Goal: Task Accomplishment & Management: Manage account settings

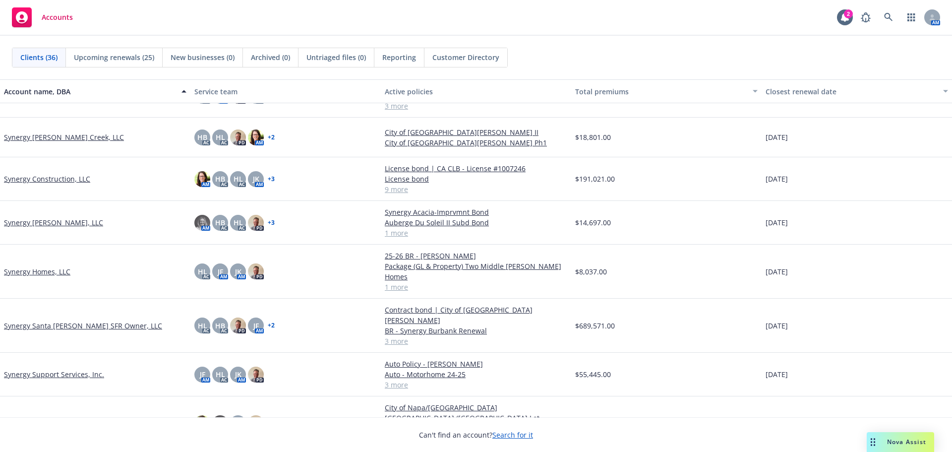
scroll to position [1138, 0]
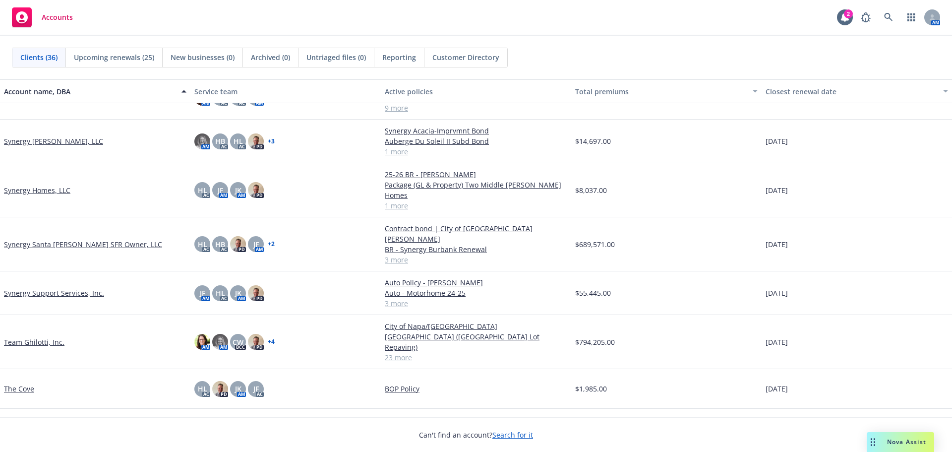
click at [30, 337] on link "Team Ghilotti, Inc." at bounding box center [34, 342] width 60 height 10
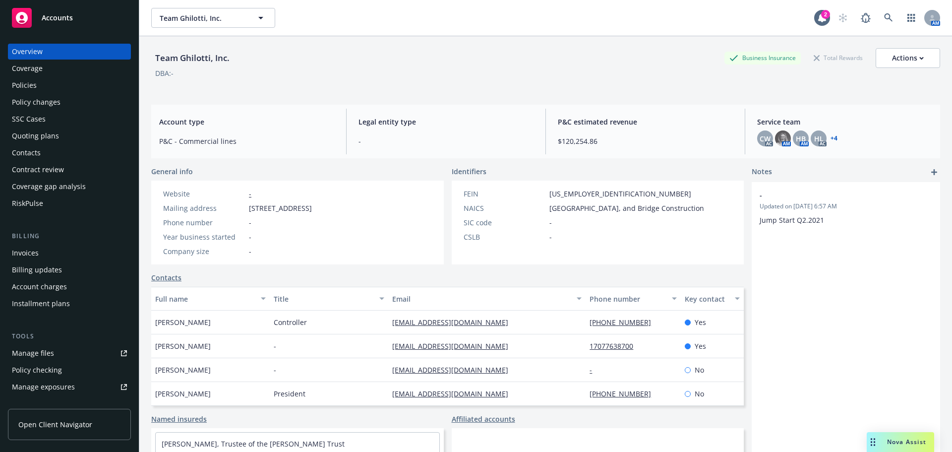
click at [12, 90] on div "Policies" at bounding box center [24, 85] width 25 height 16
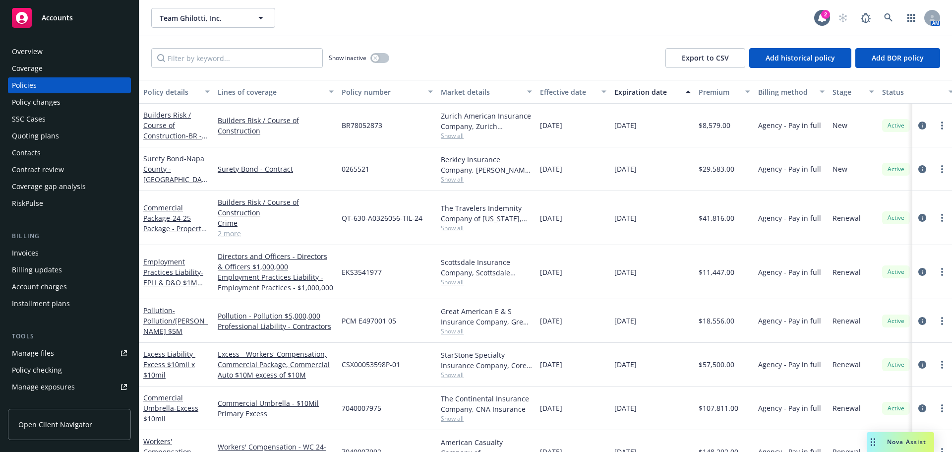
click at [48, 48] on div "Overview" at bounding box center [69, 52] width 115 height 16
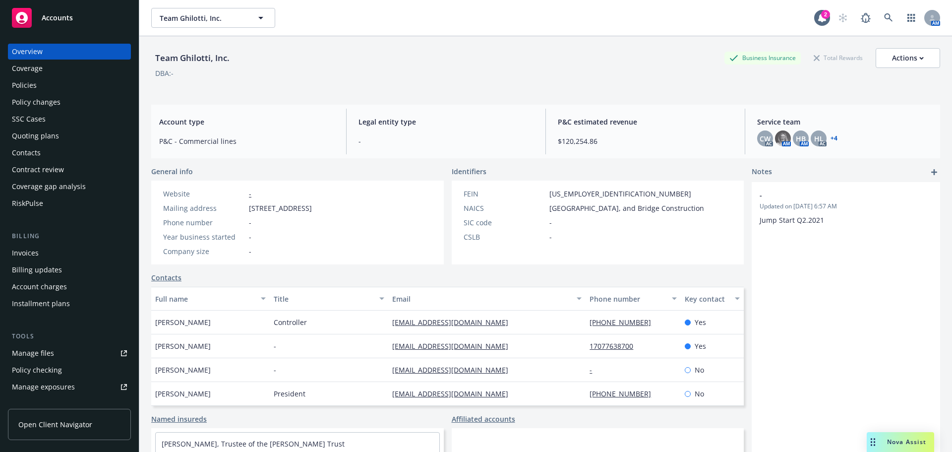
click at [95, 16] on div "Accounts" at bounding box center [69, 18] width 115 height 20
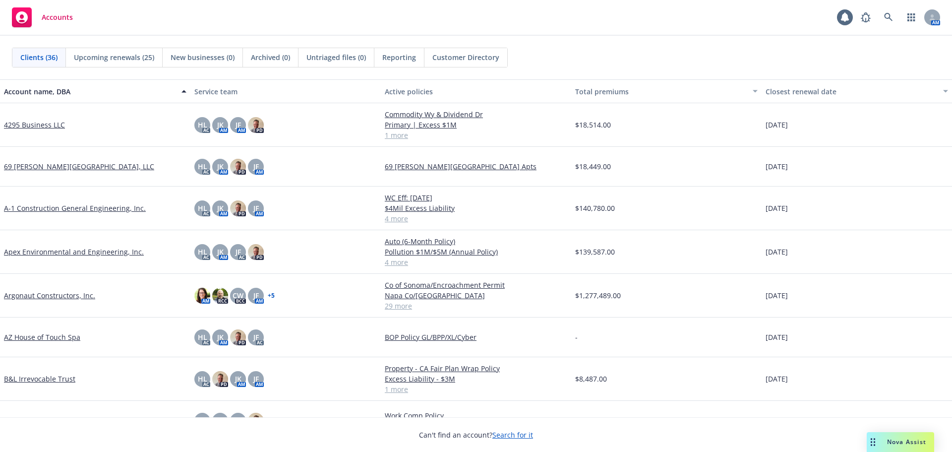
click at [48, 128] on link "4295 Business LLC" at bounding box center [34, 124] width 61 height 10
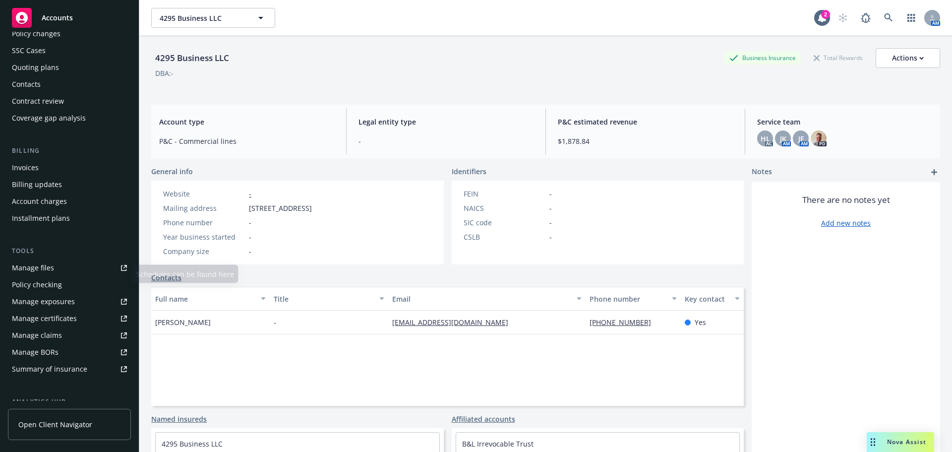
scroll to position [99, 0]
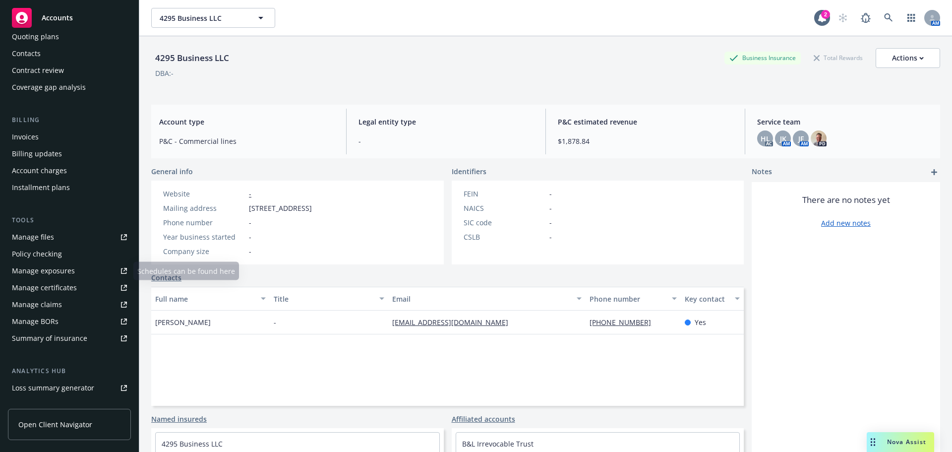
click at [55, 239] on link "Manage files" at bounding box center [69, 237] width 123 height 16
click at [297, 86] on div "4295 Business LLC Business Insurance Total Rewards Actions DBA: -" at bounding box center [545, 68] width 789 height 41
click at [59, 19] on span "Accounts" at bounding box center [57, 18] width 31 height 8
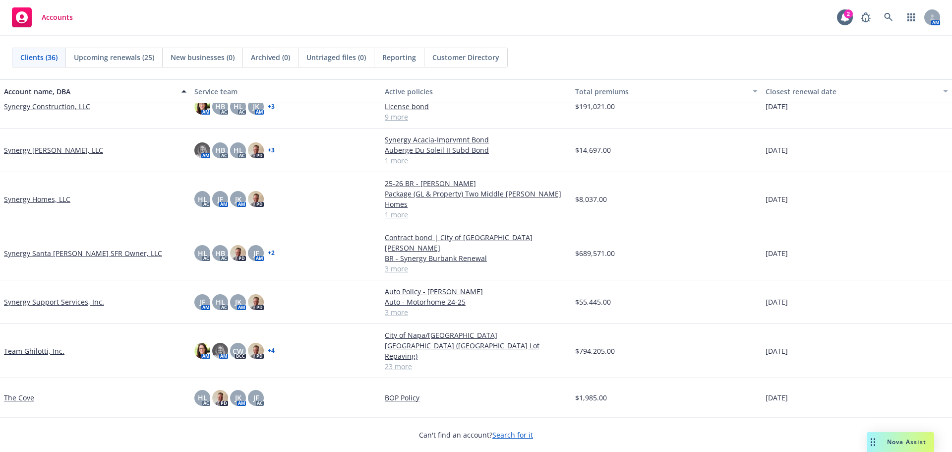
scroll to position [1138, 0]
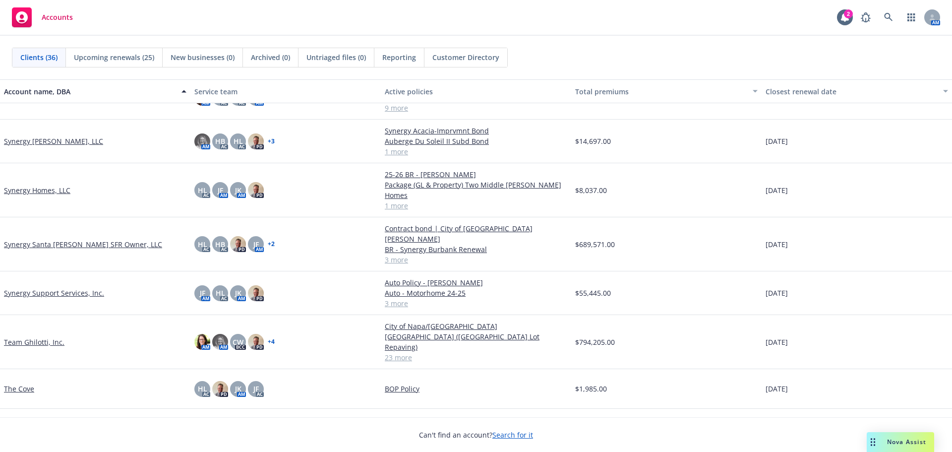
click at [37, 315] on div "Team Ghilotti, Inc." at bounding box center [95, 342] width 190 height 54
click at [38, 337] on link "Team Ghilotti, Inc." at bounding box center [34, 342] width 60 height 10
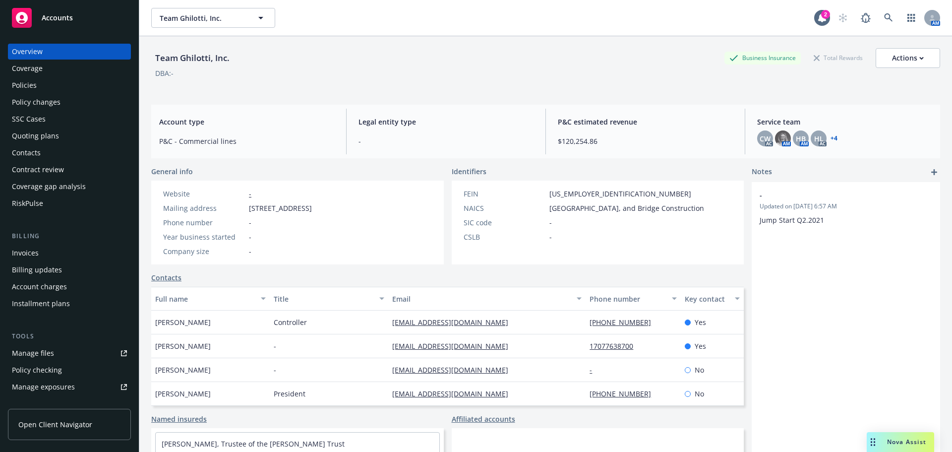
click at [27, 83] on div "Policies" at bounding box center [24, 85] width 25 height 16
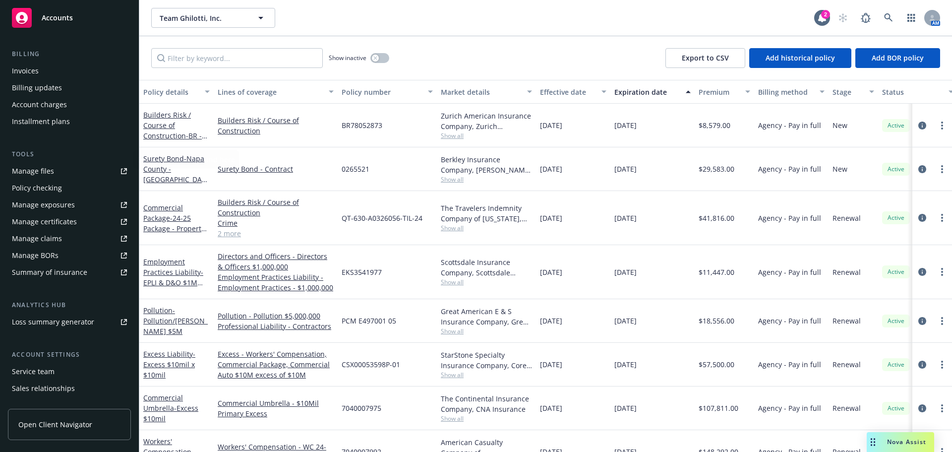
scroll to position [228, 0]
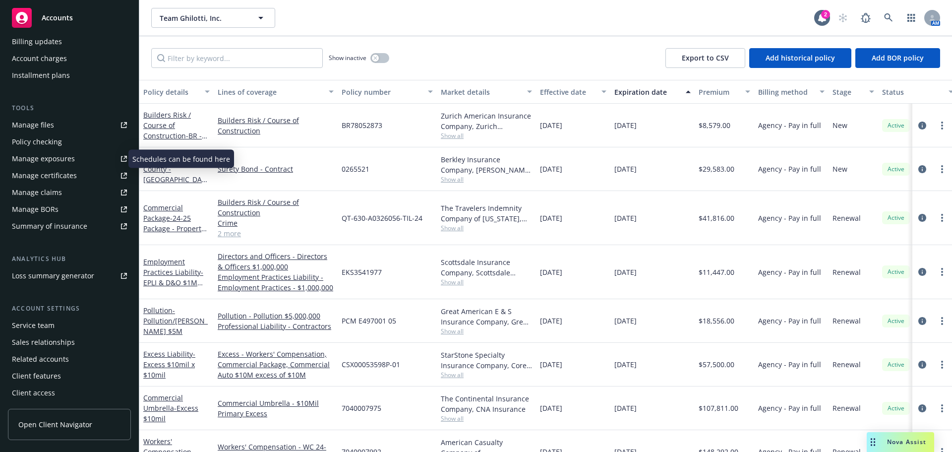
click at [48, 157] on div "Manage exposures" at bounding box center [43, 159] width 63 height 16
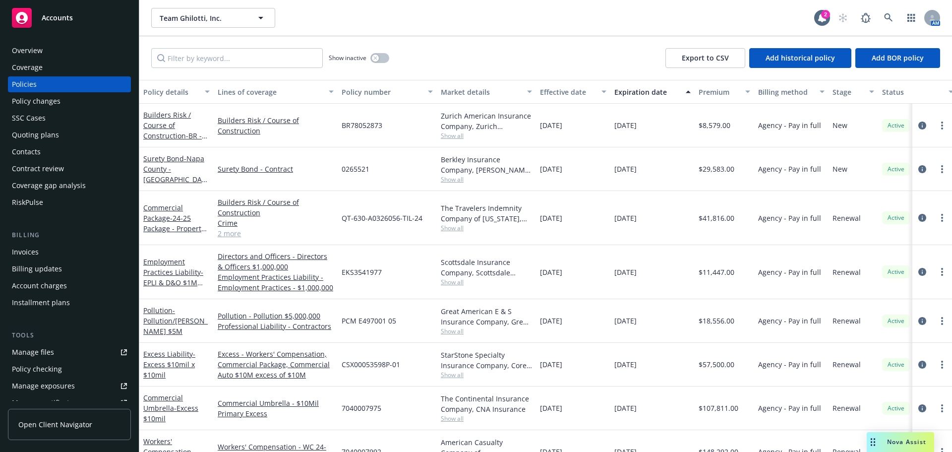
scroll to position [0, 0]
click at [64, 10] on div "Accounts" at bounding box center [69, 18] width 115 height 20
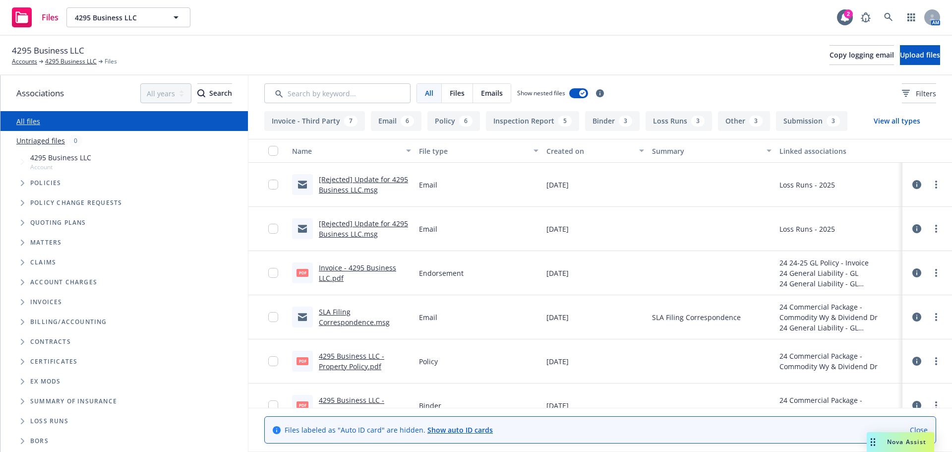
click at [18, 420] on span "Folder Tree Example" at bounding box center [22, 421] width 16 height 16
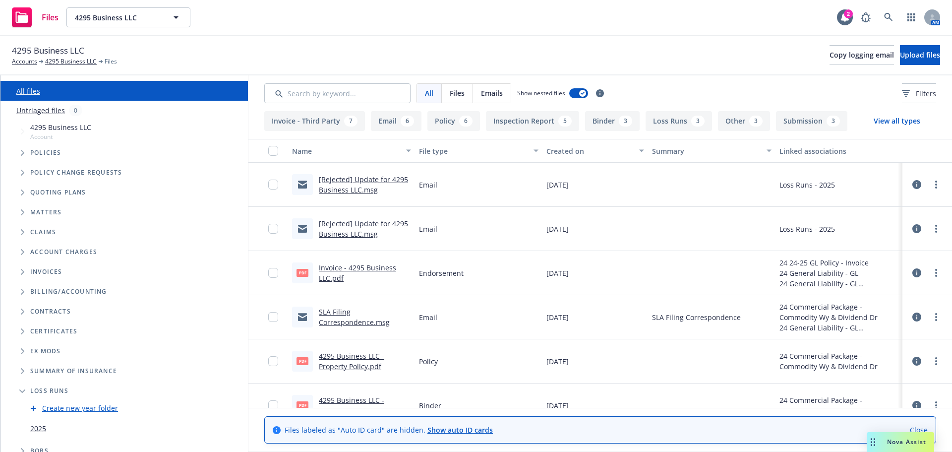
scroll to position [39, 0]
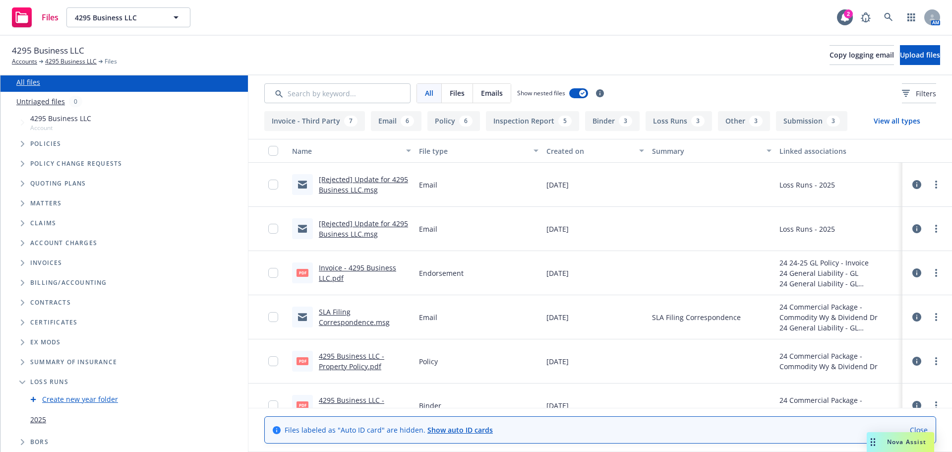
click at [35, 420] on link "2025" at bounding box center [38, 419] width 16 height 10
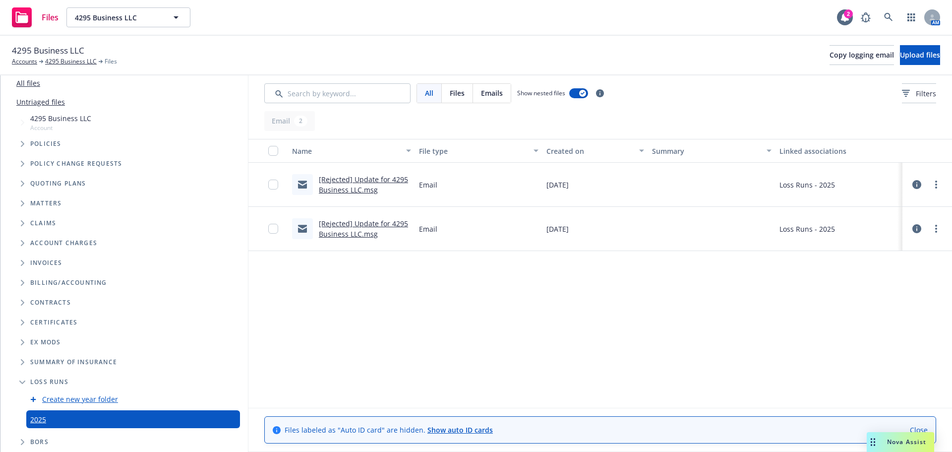
scroll to position [39, 0]
click at [910, 59] on button "Upload files" at bounding box center [920, 55] width 40 height 20
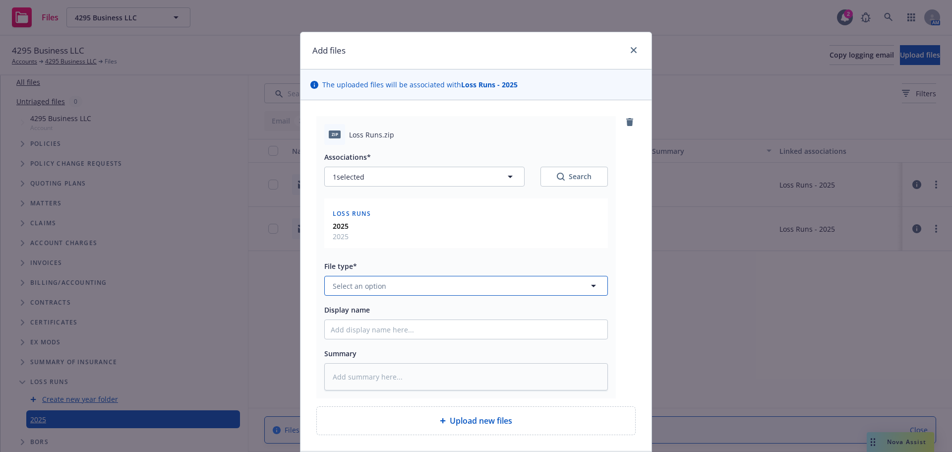
click at [369, 288] on span "Select an option" at bounding box center [360, 286] width 54 height 10
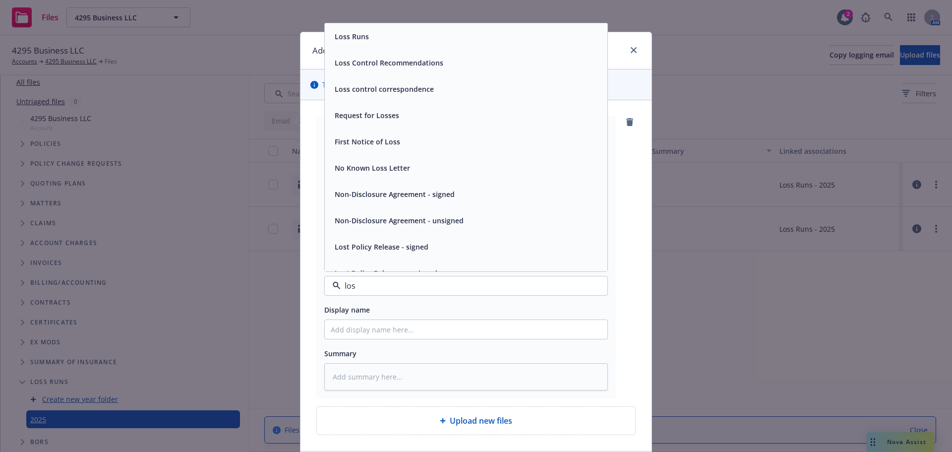
type input "loss"
click at [389, 40] on div "Loss Runs" at bounding box center [466, 36] width 271 height 14
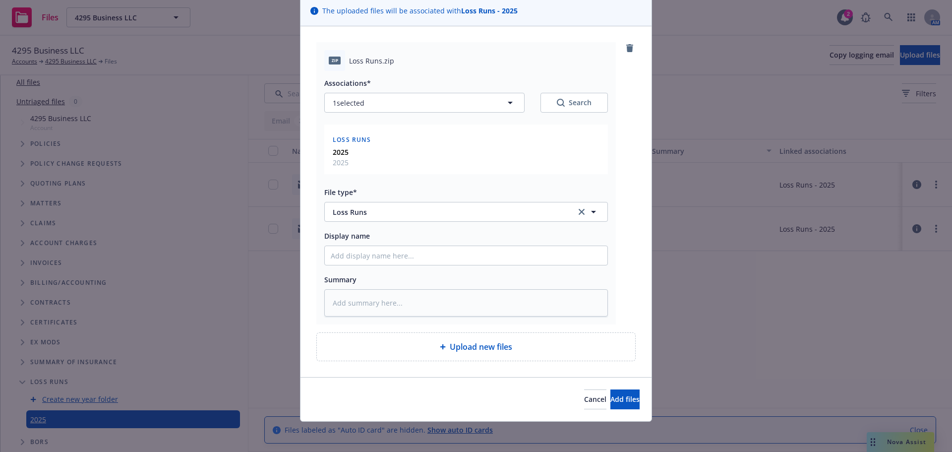
scroll to position [75, 0]
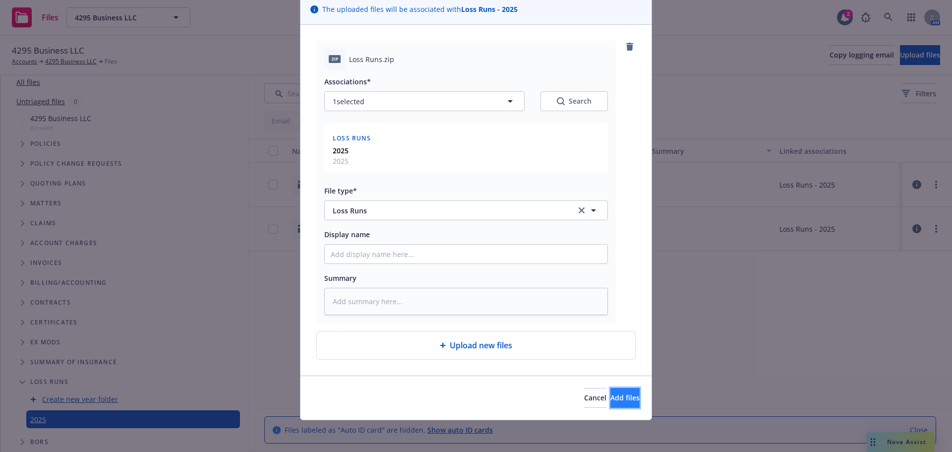
click at [610, 400] on span "Add files" at bounding box center [624, 397] width 29 height 9
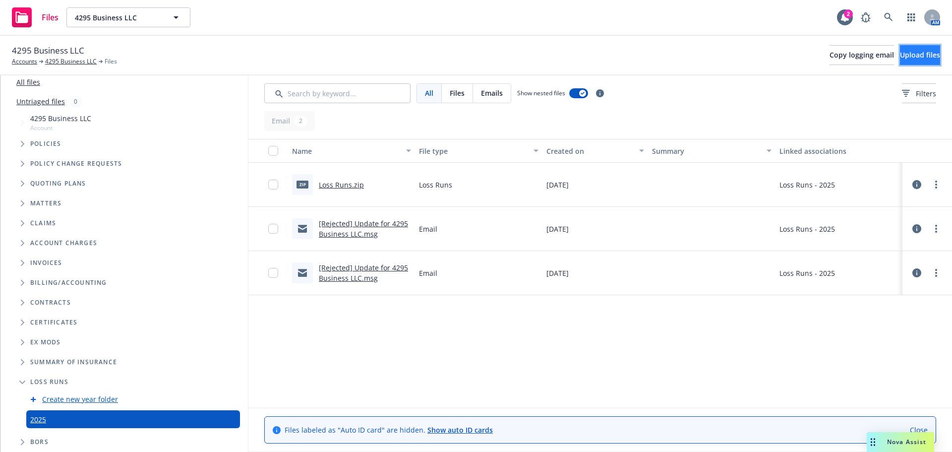
click at [904, 57] on span "Upload files" at bounding box center [920, 54] width 40 height 9
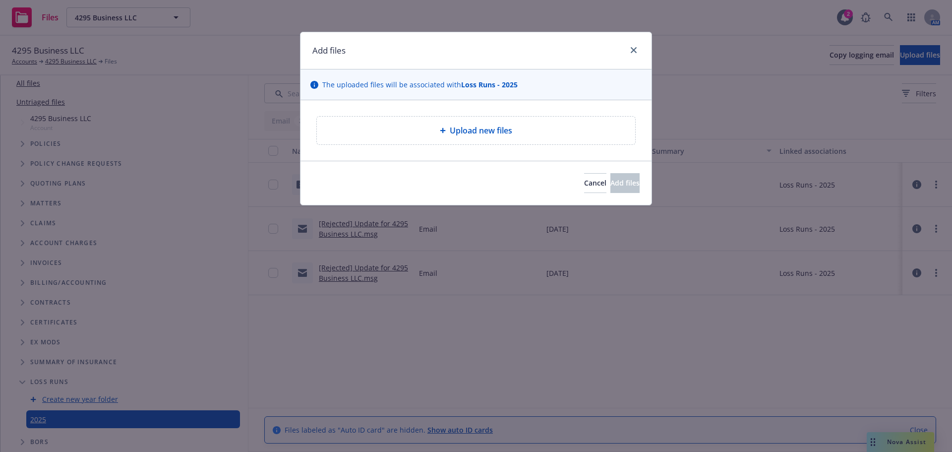
scroll to position [39, 0]
type textarea "x"
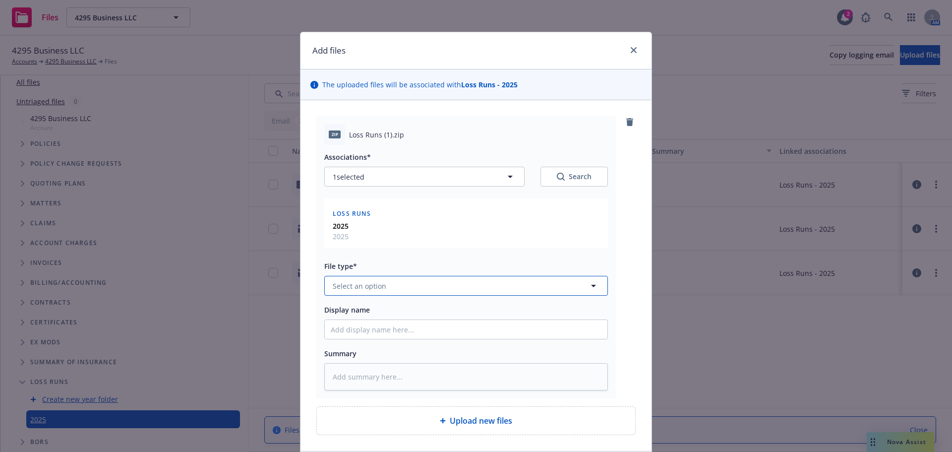
click at [389, 286] on button "Select an option" at bounding box center [466, 286] width 284 height 20
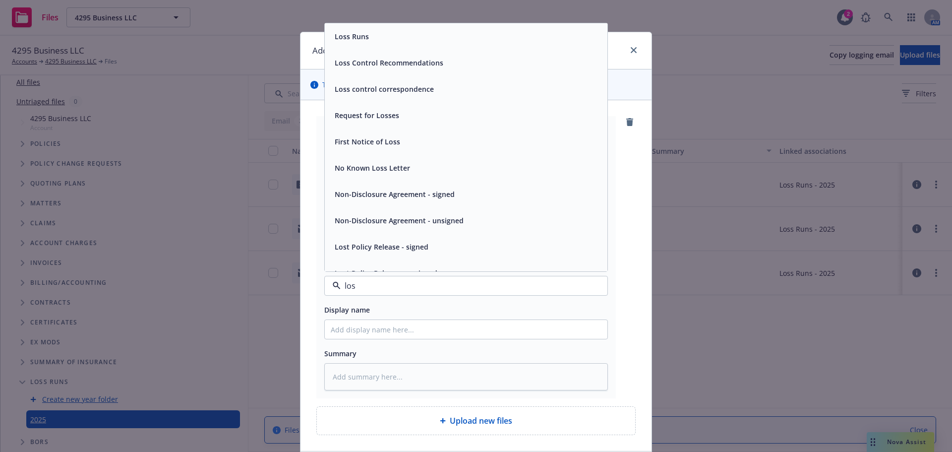
type input "loss"
click at [353, 36] on span "Loss Runs" at bounding box center [352, 36] width 34 height 10
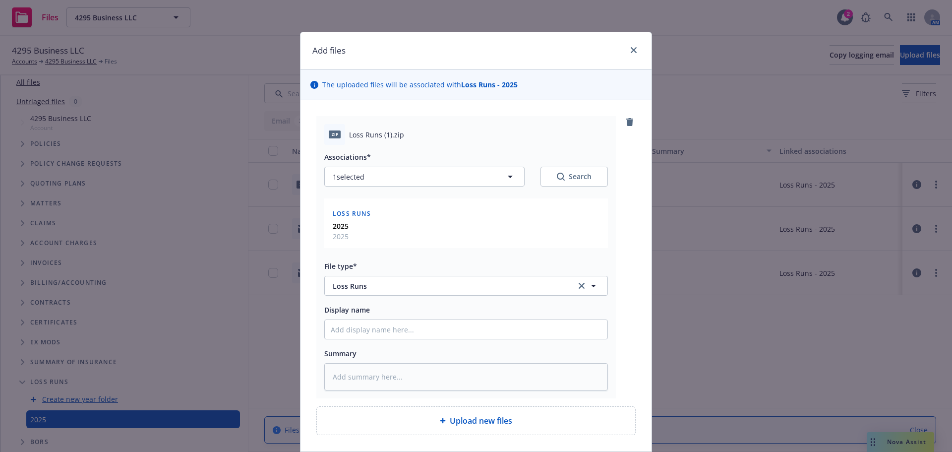
click at [462, 426] on span "Upload new files" at bounding box center [481, 420] width 62 height 12
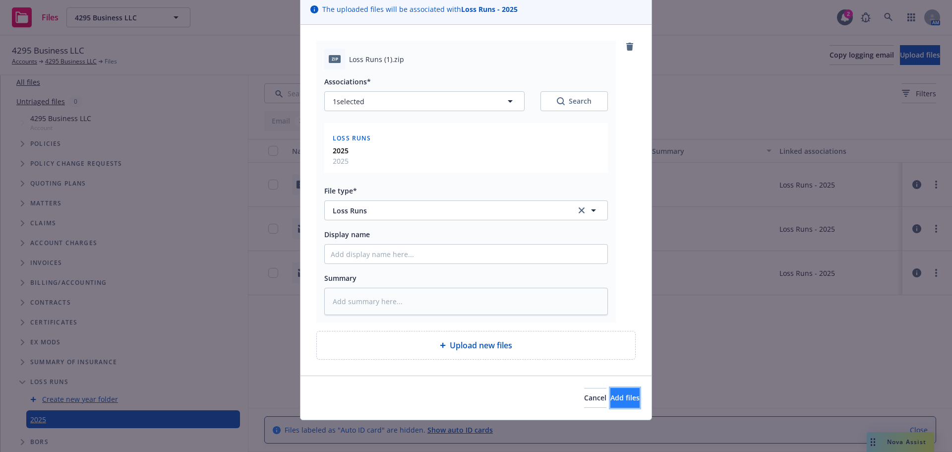
click at [610, 398] on span "Add files" at bounding box center [624, 397] width 29 height 9
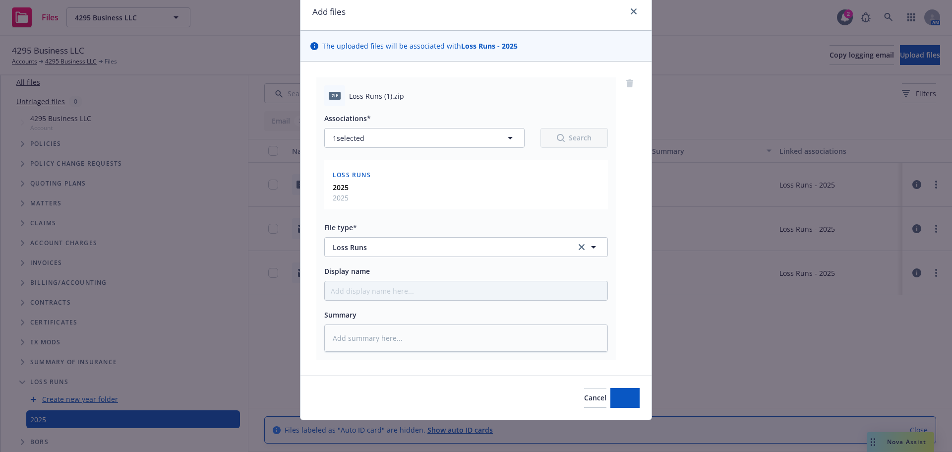
type textarea "x"
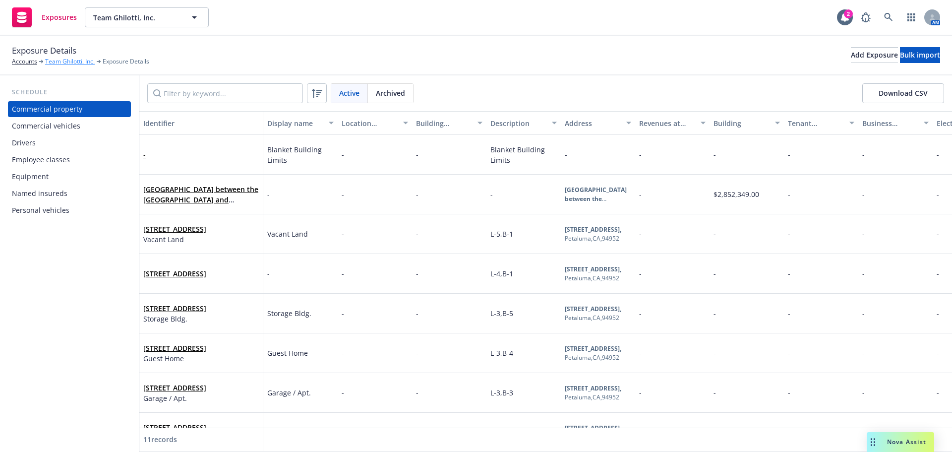
click at [71, 62] on link "Team Ghilotti, Inc." at bounding box center [70, 61] width 50 height 9
